Goal: Task Accomplishment & Management: Complete application form

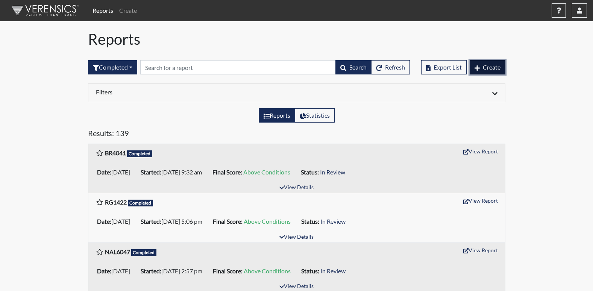
click at [481, 68] on button "Create" at bounding box center [487, 67] width 36 height 14
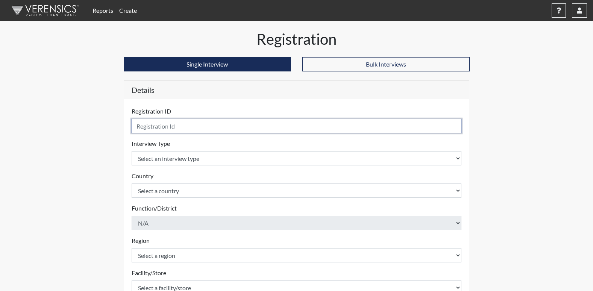
click at [171, 126] on input "text" at bounding box center [297, 126] width 330 height 14
type input "SC0912"
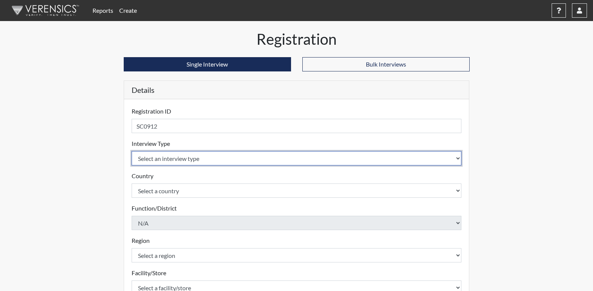
click at [169, 161] on select "Select an interview type Corrections Pre-Employment" at bounding box center [297, 158] width 330 height 14
select select "ff733e93-e1bf-11ea-9c9f-0eff0cf7eb8f"
click at [132, 151] on select "Select an interview type Corrections Pre-Employment" at bounding box center [297, 158] width 330 height 14
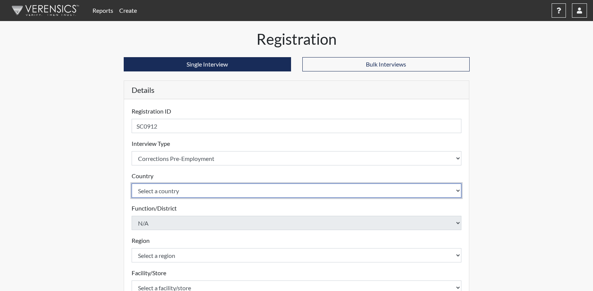
click at [161, 192] on select "Select a country [GEOGRAPHIC_DATA] [GEOGRAPHIC_DATA]" at bounding box center [297, 190] width 330 height 14
select select "united-states-of-[GEOGRAPHIC_DATA]"
click at [132, 183] on select "Select a country [GEOGRAPHIC_DATA] [GEOGRAPHIC_DATA]" at bounding box center [297, 190] width 330 height 14
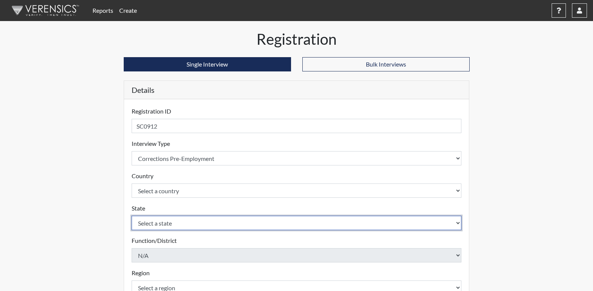
click at [162, 226] on select "Select a state [US_STATE] [US_STATE] [US_STATE] [US_STATE] [US_STATE] [US_STATE…" at bounding box center [297, 223] width 330 height 14
select select "GA"
click at [132, 216] on select "Select a state [US_STATE] [US_STATE] [US_STATE] [US_STATE] [US_STATE] [US_STATE…" at bounding box center [297, 223] width 330 height 14
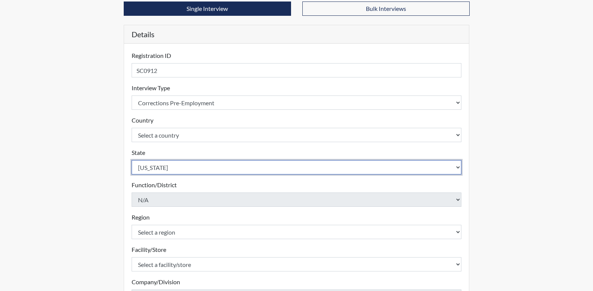
scroll to position [75, 0]
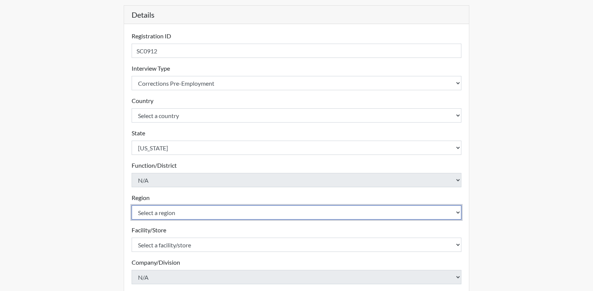
click at [156, 213] on select "Select a region [GEOGRAPHIC_DATA]" at bounding box center [297, 212] width 330 height 14
select select "8bdab1f8-09d2-48bf-ae6d-f2dae3084107"
click at [132, 205] on select "Select a region [GEOGRAPHIC_DATA]" at bounding box center [297, 212] width 330 height 14
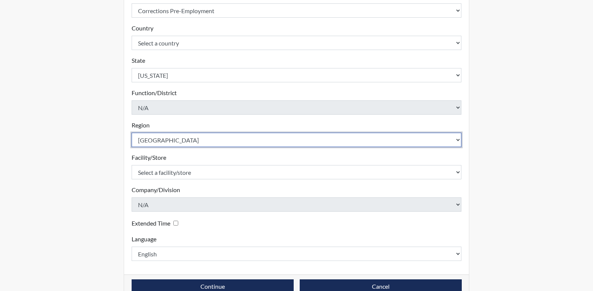
scroll to position [150, 0]
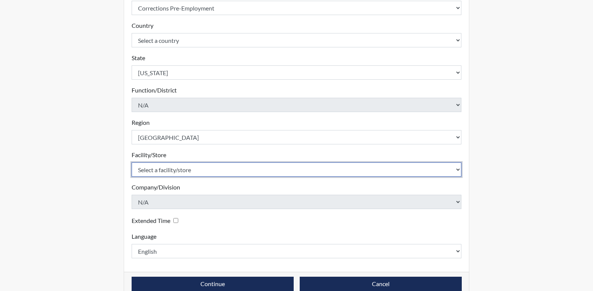
click at [174, 168] on select "Select a facility/store [US_STATE][GEOGRAPHIC_DATA]" at bounding box center [297, 169] width 330 height 14
select select "fe407943-bc9d-4ba8-82b2-0fc87c71e18f"
click at [132, 162] on select "Select a facility/store [US_STATE][GEOGRAPHIC_DATA]" at bounding box center [297, 169] width 330 height 14
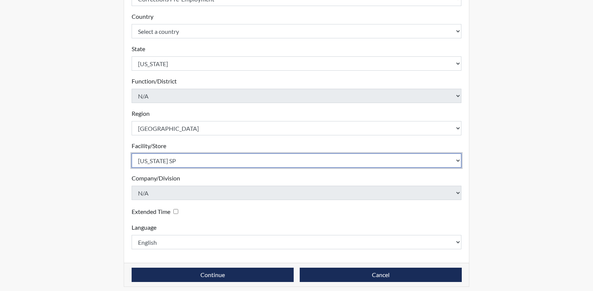
scroll to position [164, 0]
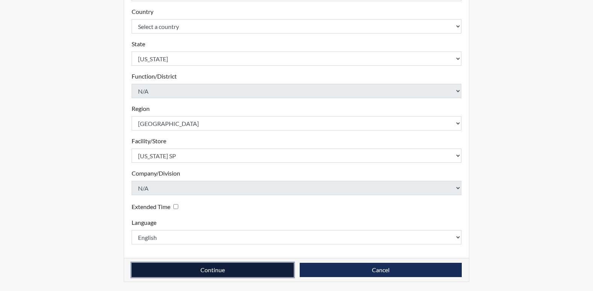
click at [169, 266] on button "Continue" at bounding box center [213, 270] width 162 height 14
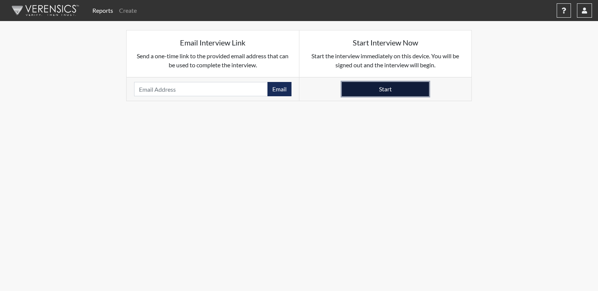
click at [394, 87] on button "Start" at bounding box center [385, 89] width 87 height 14
